Goal: Find specific page/section: Find specific page/section

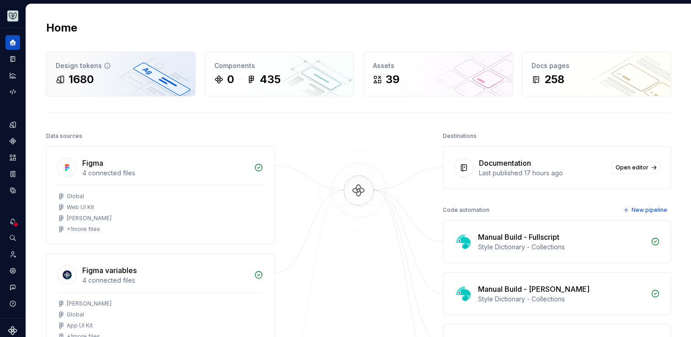
click at [155, 90] on div "Design tokens 1680" at bounding box center [121, 74] width 149 height 44
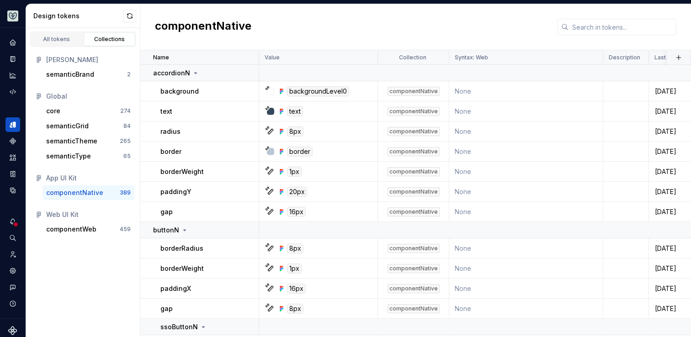
click at [563, 24] on icon at bounding box center [564, 26] width 7 height 7
click at [587, 30] on input "text" at bounding box center [623, 27] width 108 height 16
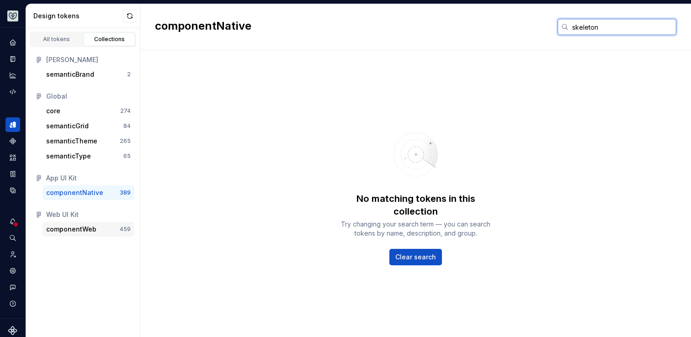
type input "skeleton"
click at [81, 228] on div "componentWeb" at bounding box center [71, 229] width 50 height 9
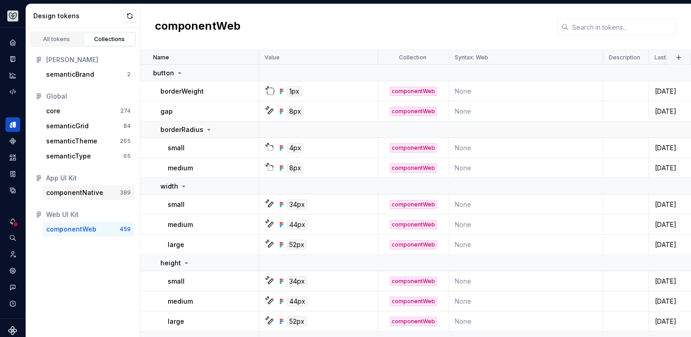
click at [86, 197] on div "componentNative" at bounding box center [74, 192] width 57 height 9
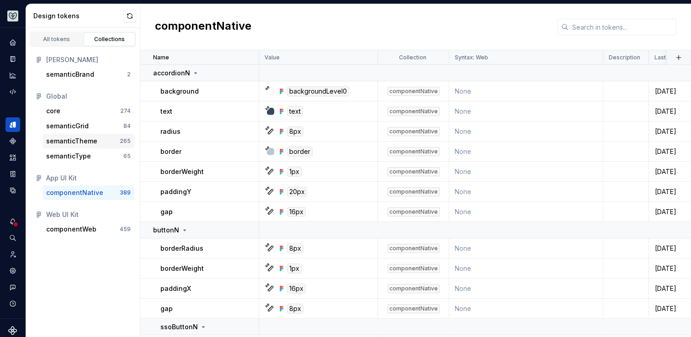
click at [85, 146] on div "semanticTheme 265" at bounding box center [89, 141] width 92 height 15
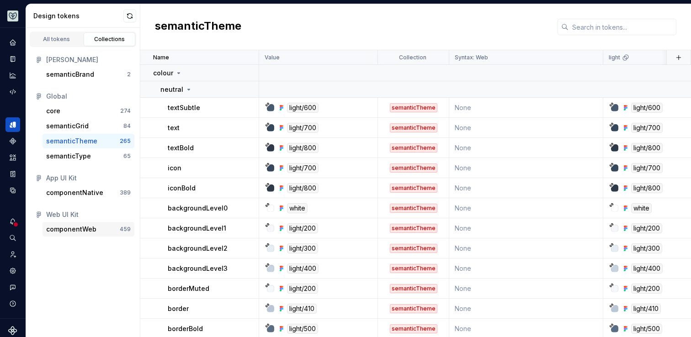
click at [90, 228] on div "componentWeb" at bounding box center [71, 229] width 50 height 9
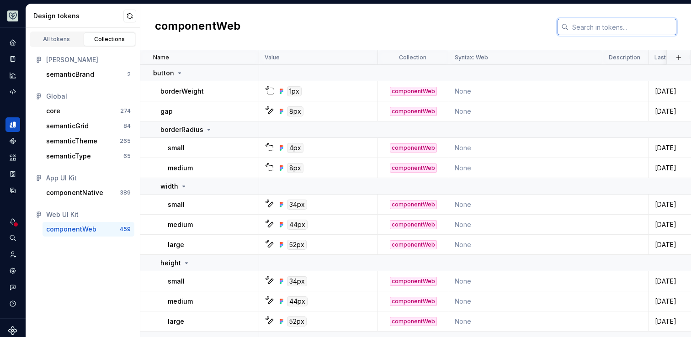
click at [614, 29] on input "text" at bounding box center [623, 27] width 108 height 16
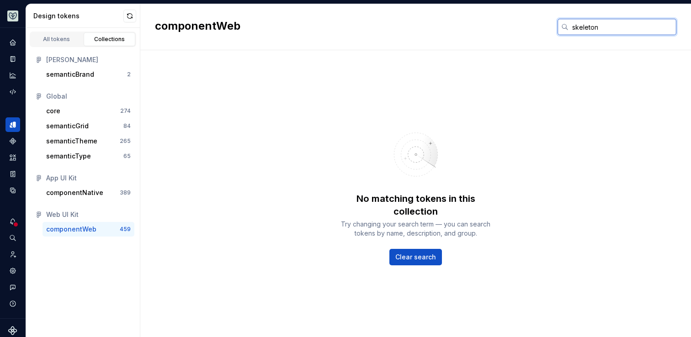
type input "skeleton"
